Goal: Task Accomplishment & Management: Manage account settings

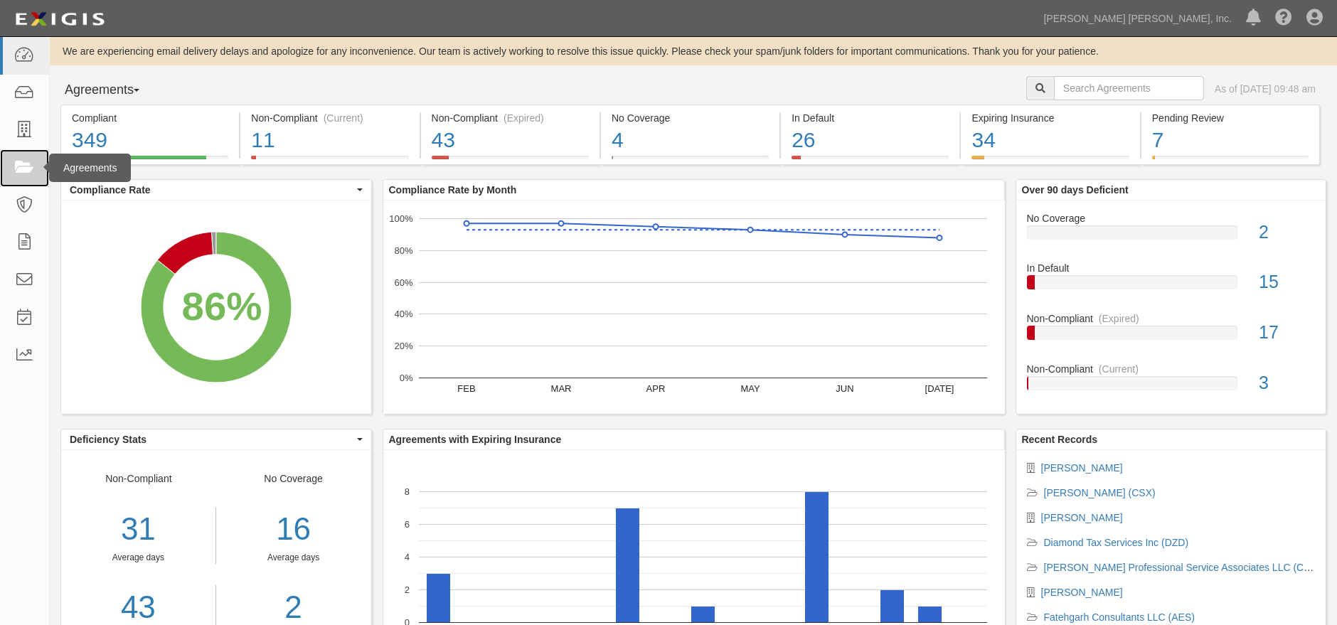
click at [17, 161] on icon at bounding box center [24, 168] width 20 height 16
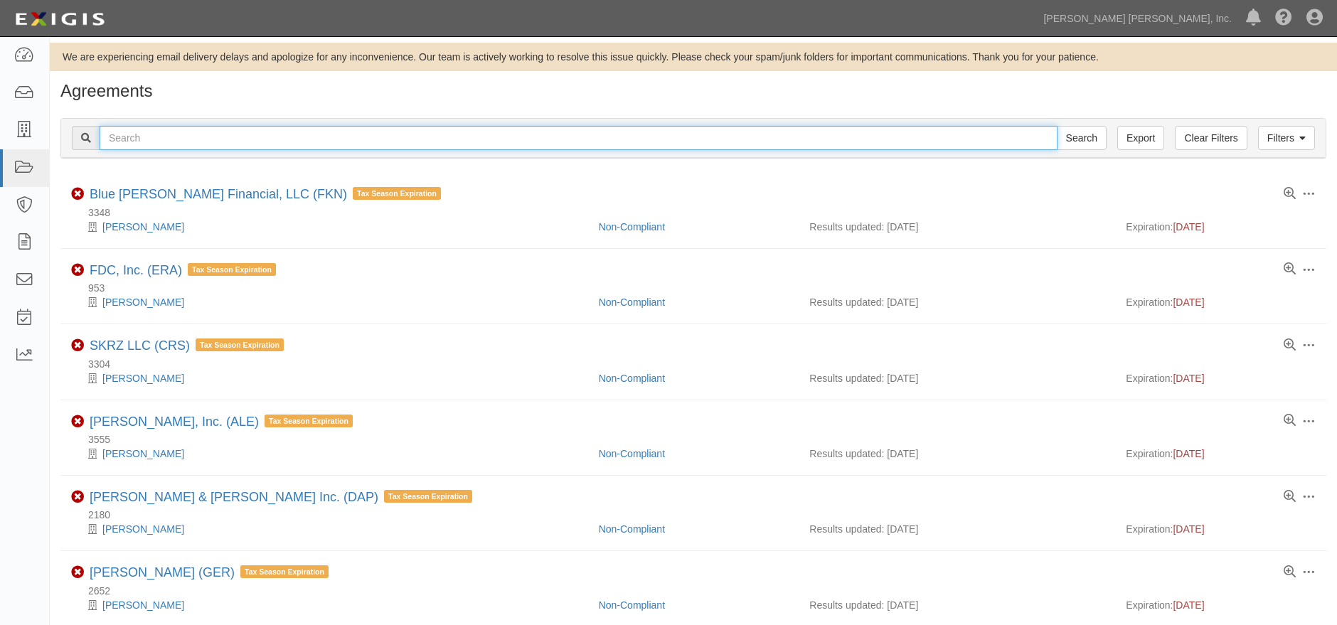
click at [193, 137] on input "text" at bounding box center [579, 138] width 958 height 24
type input "gup"
click at [1057, 126] on input "Search" at bounding box center [1082, 138] width 50 height 24
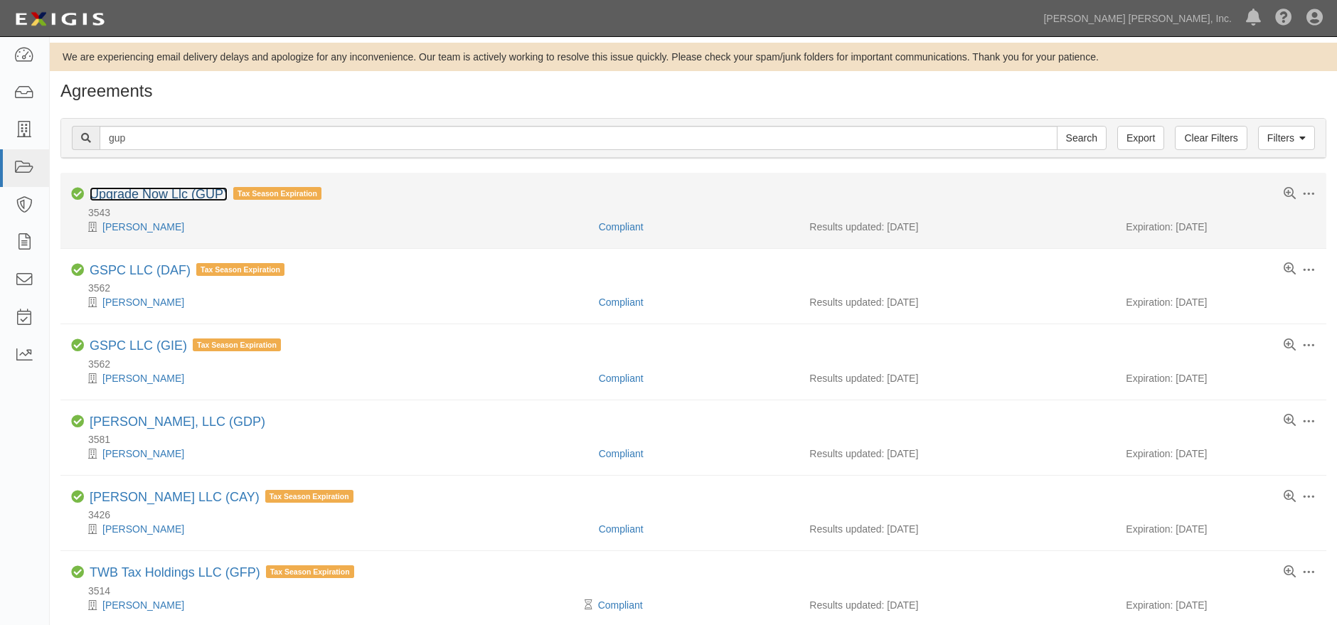
click at [161, 192] on link "Upgrade Now Llc (GUP)" at bounding box center [159, 194] width 138 height 14
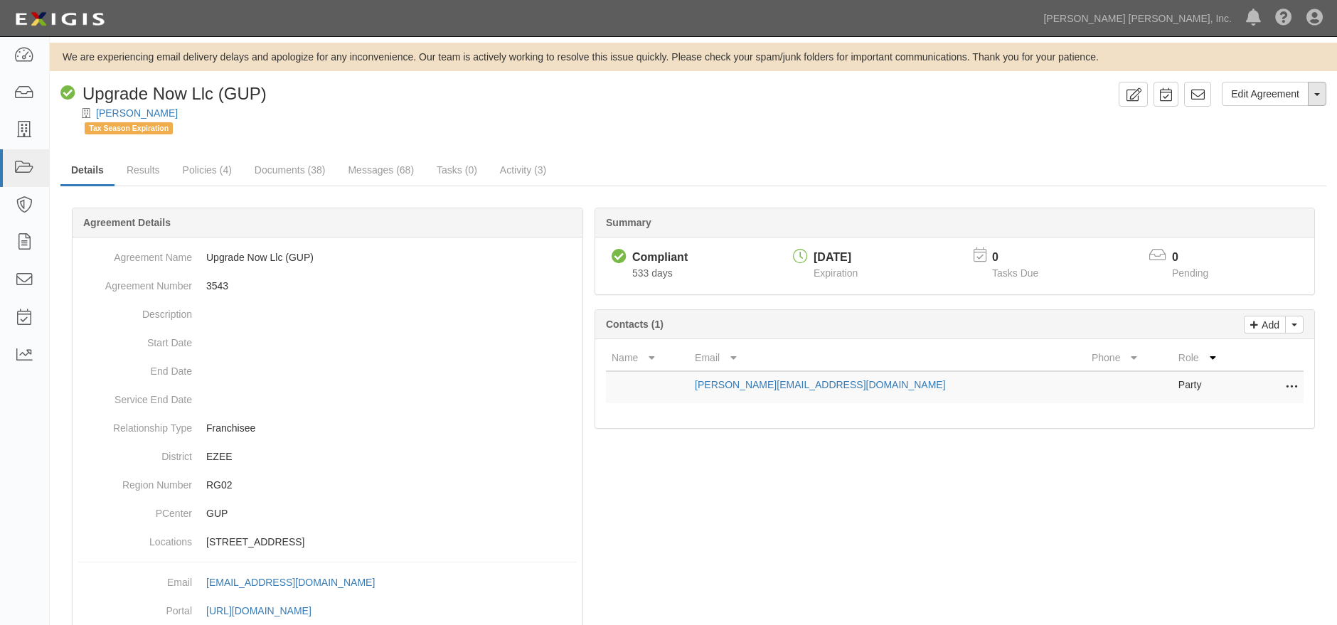
click at [1318, 97] on button "Toggle Agreement Dropdown" at bounding box center [1317, 94] width 18 height 24
click at [1278, 141] on link "Archive Agreement" at bounding box center [1269, 139] width 112 height 18
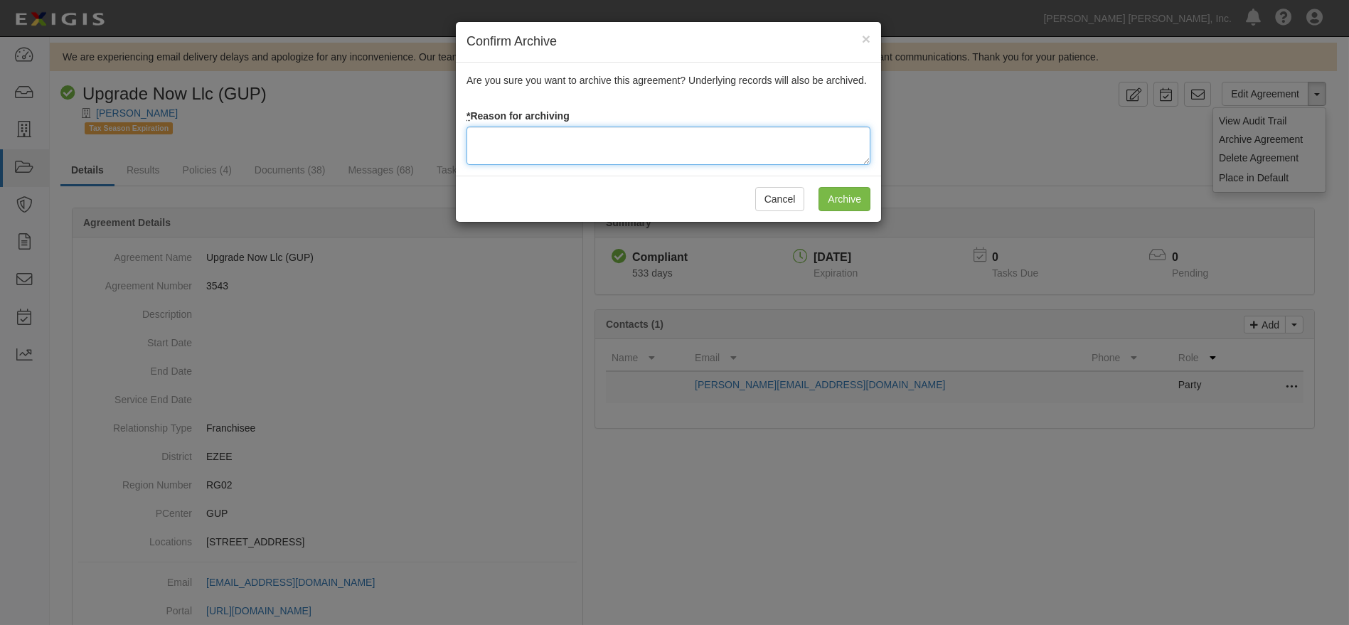
click at [589, 149] on textarea at bounding box center [668, 146] width 404 height 38
type textarea "Franchisee is exiting the system"
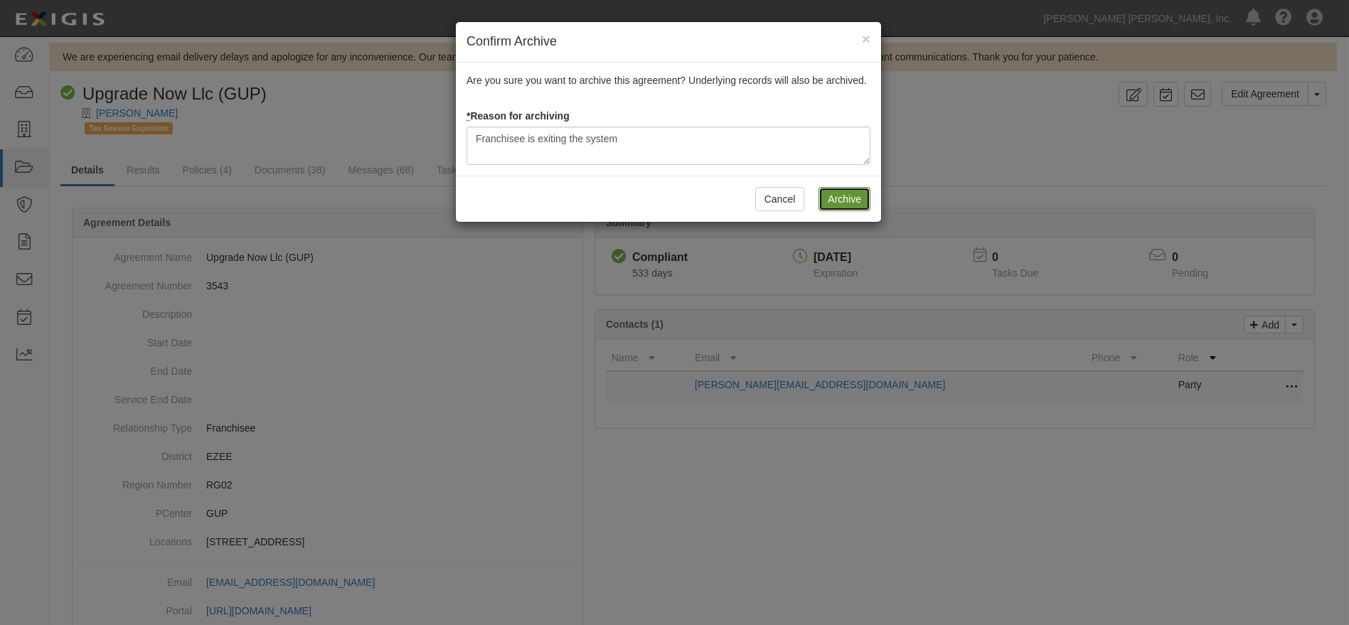
click at [859, 201] on input "Archive" at bounding box center [844, 199] width 52 height 24
